Goal: Information Seeking & Learning: Learn about a topic

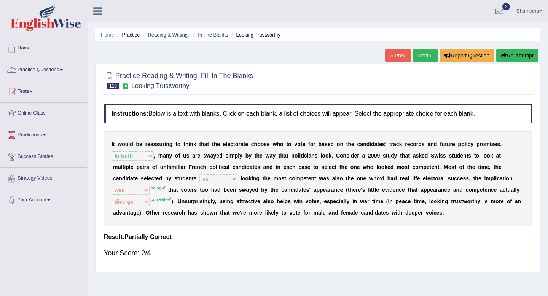
select select "In truth"
select select "as"
select select "was"
select select "diverge"
